Goal: Information Seeking & Learning: Learn about a topic

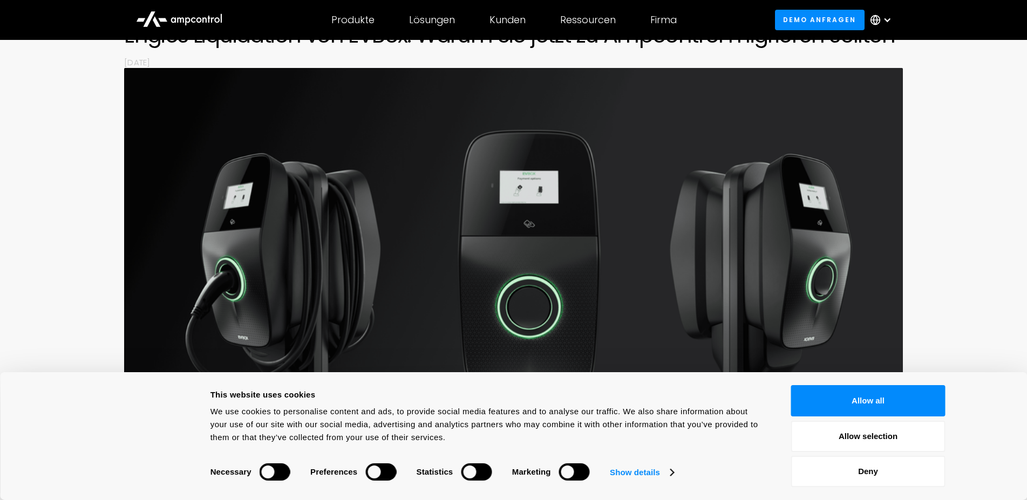
scroll to position [165, 0]
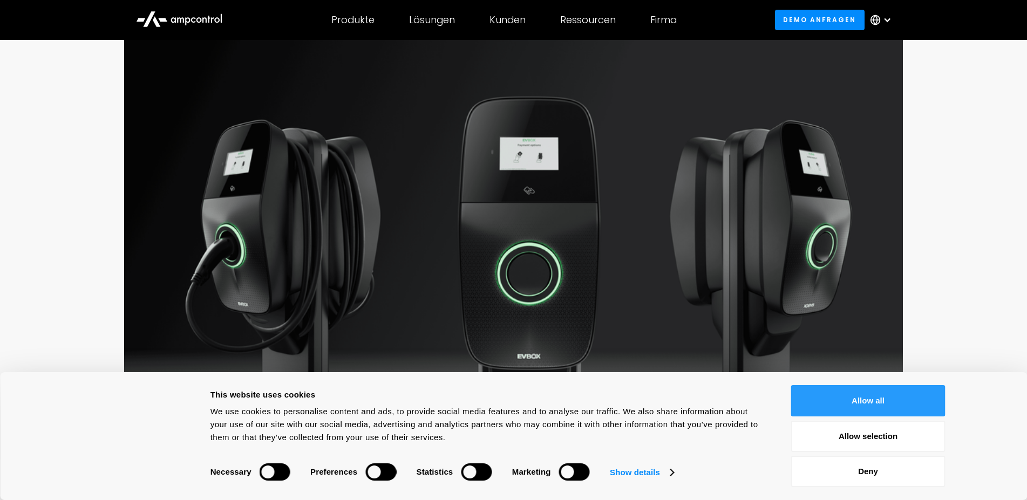
click at [856, 400] on button "Allow all" at bounding box center [868, 400] width 154 height 31
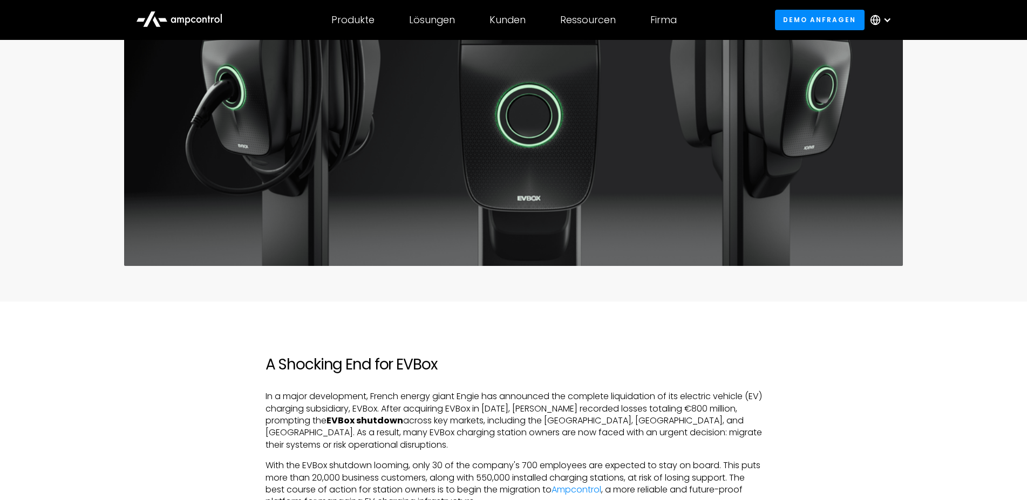
scroll to position [275, 0]
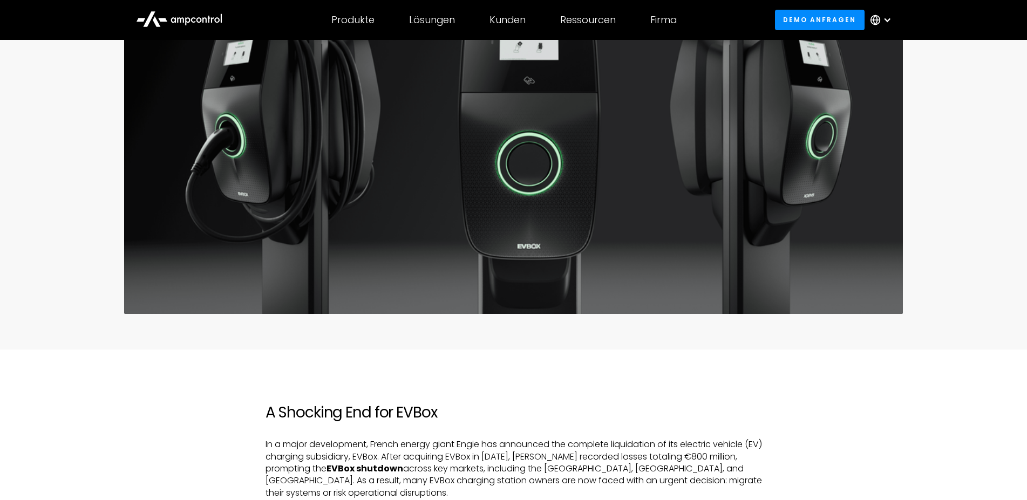
click at [887, 17] on div at bounding box center [887, 20] width 9 height 9
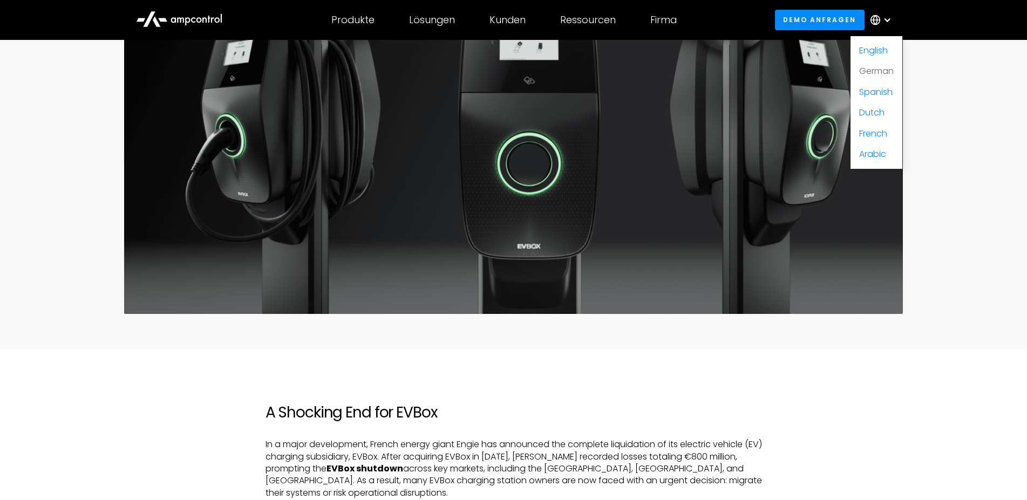
click at [871, 72] on link "German" at bounding box center [876, 71] width 35 height 12
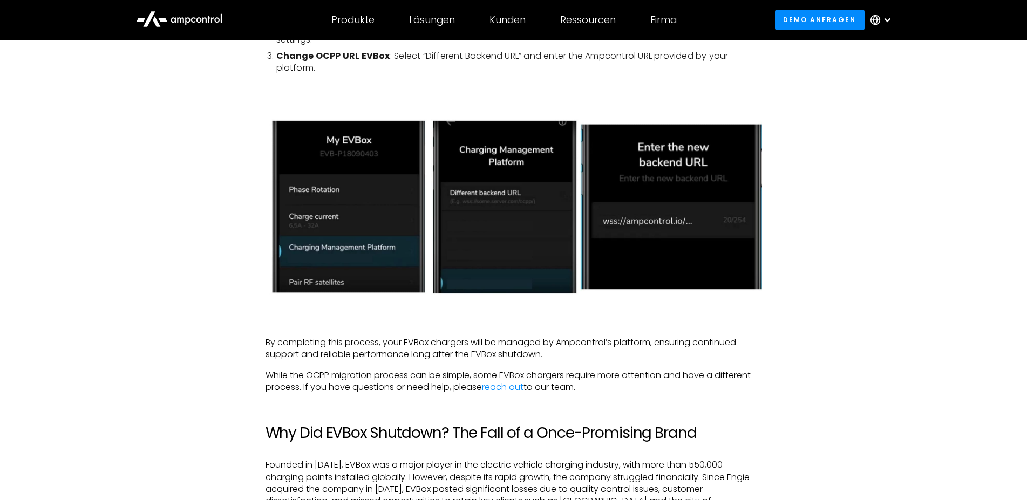
scroll to position [1211, 0]
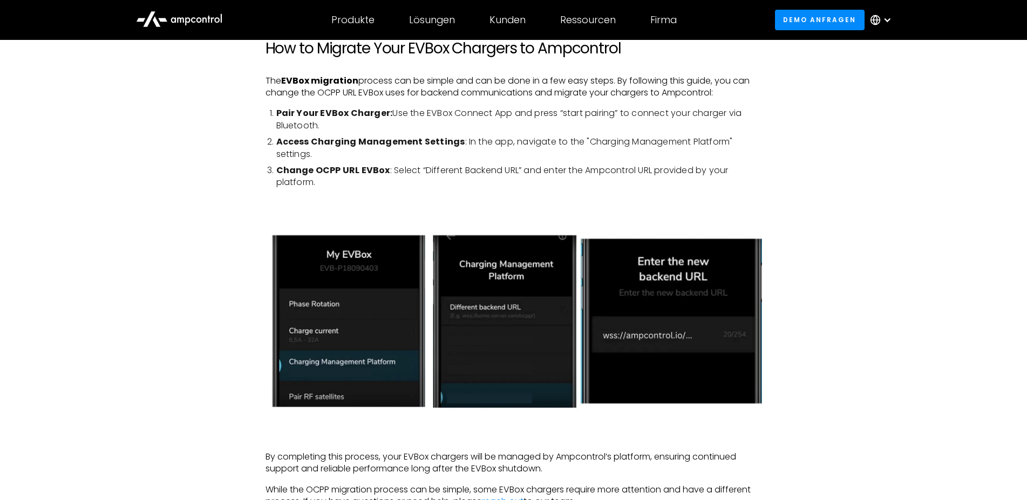
click at [890, 15] on div at bounding box center [884, 20] width 38 height 32
click at [871, 71] on link "German" at bounding box center [876, 71] width 35 height 12
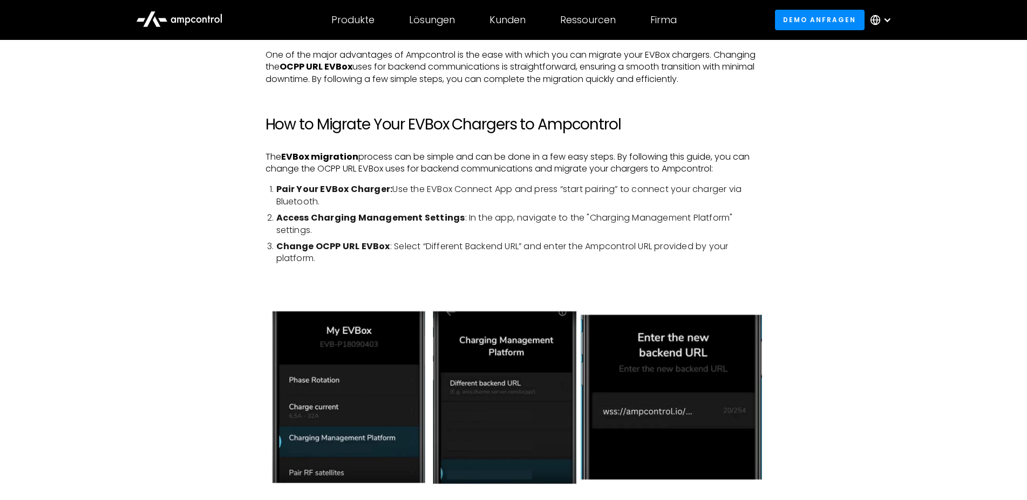
scroll to position [1156, 0]
